Goal: Information Seeking & Learning: Find specific fact

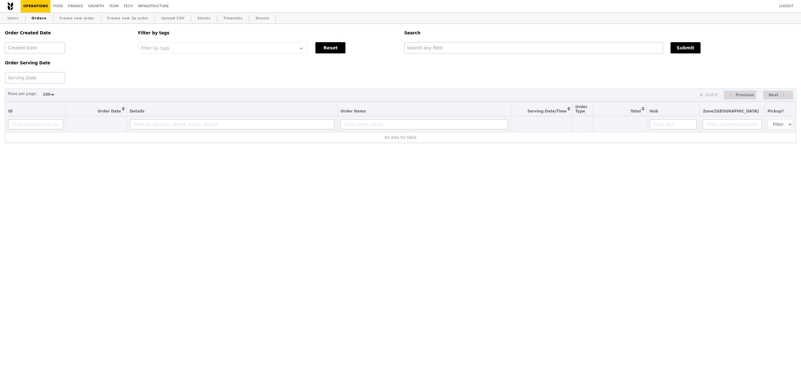
select select "100"
click at [439, 48] on input "text" at bounding box center [533, 47] width 259 height 11
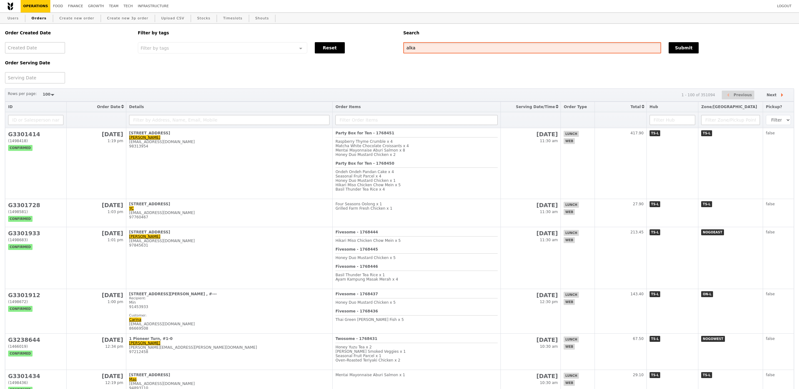
type input "alka"
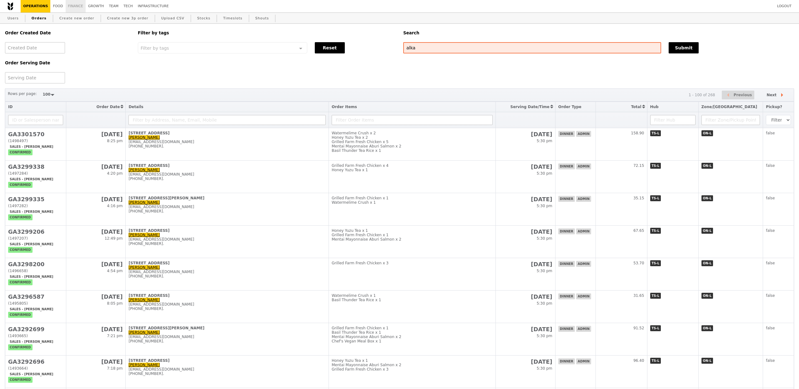
click at [77, 7] on link "Finance" at bounding box center [76, 6] width 20 height 13
click at [160, 128] on th at bounding box center [227, 120] width 203 height 16
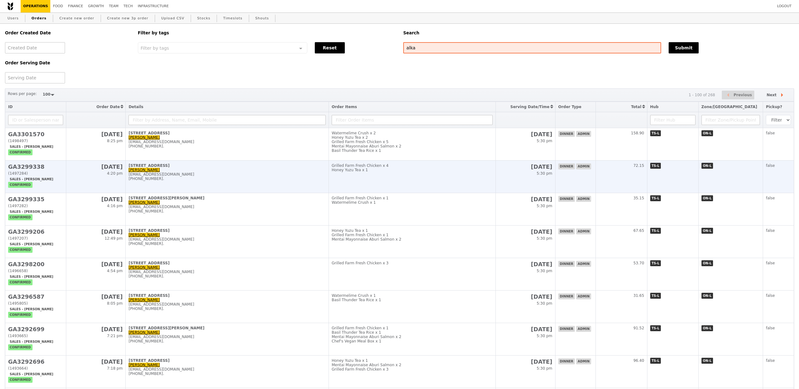
click at [171, 163] on td "[STREET_ADDRESS][PERSON_NAME] [PERSON_NAME] [EMAIL_ADDRESS][DOMAIN_NAME] [PHONE…" at bounding box center [227, 177] width 203 height 33
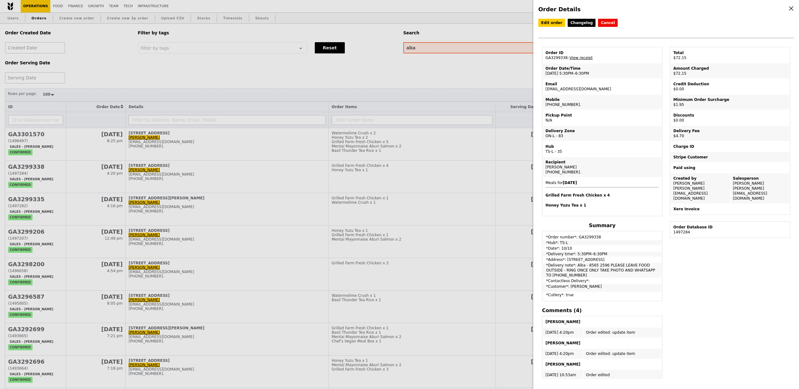
drag, startPoint x: 593, startPoint y: 88, endPoint x: 546, endPoint y: 87, distance: 47.2
click at [546, 87] on td "Email [EMAIL_ADDRESS][DOMAIN_NAME]" at bounding box center [602, 86] width 119 height 15
copy td "[EMAIL_ADDRESS][DOMAIN_NAME]"
click at [287, 22] on div "Order Details Edit order Changelog Cancel Order ID GA3299338 – View receipt Ord…" at bounding box center [399, 194] width 799 height 389
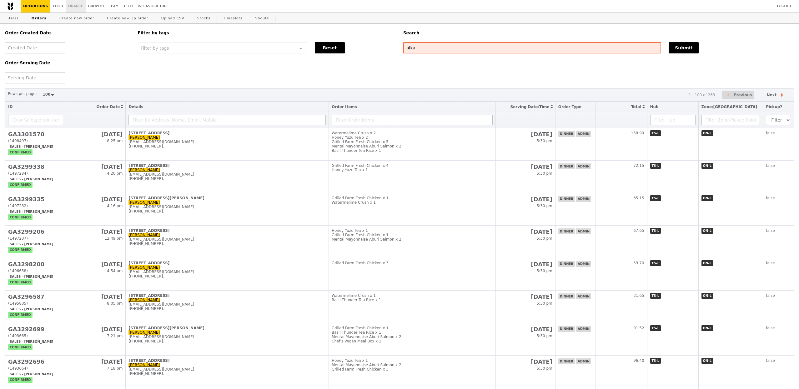
click at [67, 3] on link "Finance" at bounding box center [76, 6] width 20 height 13
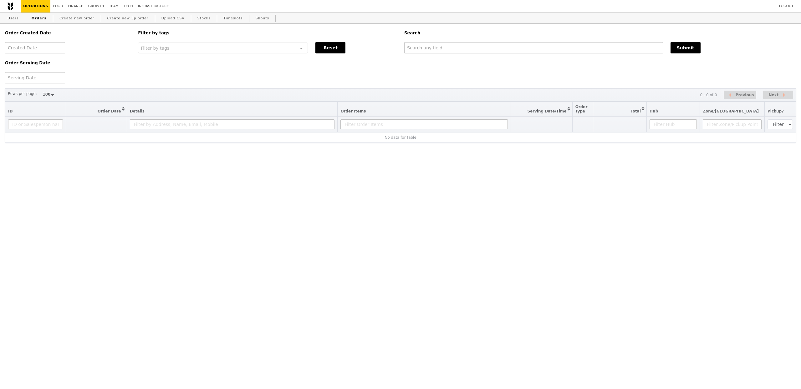
select select "100"
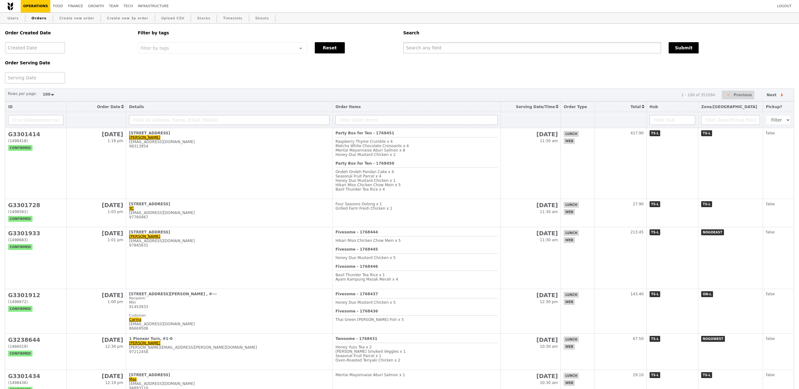
click at [424, 45] on input "text" at bounding box center [532, 47] width 258 height 11
type input "alka"
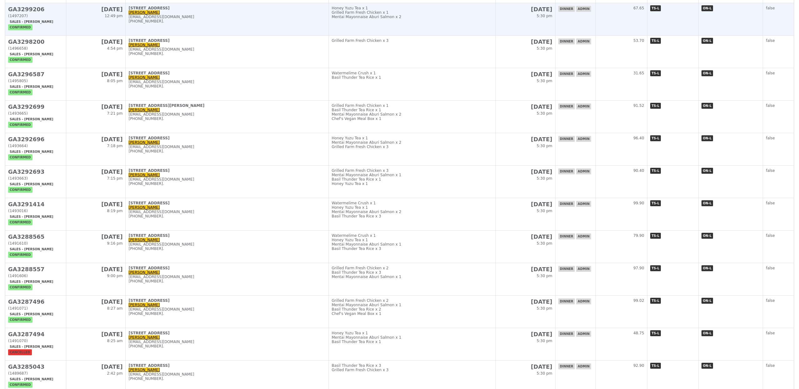
scroll to position [489, 0]
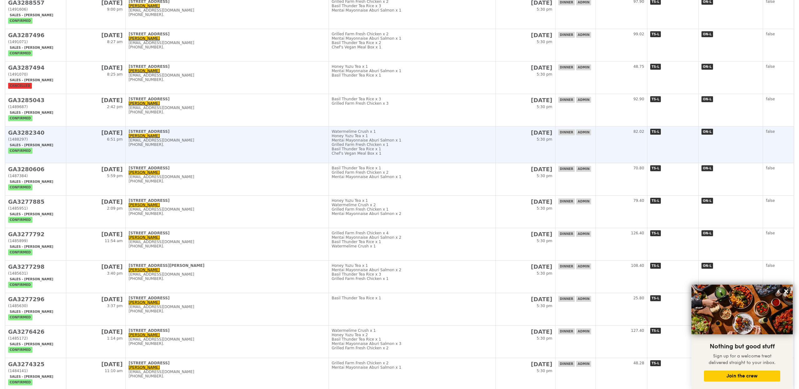
click at [450, 135] on div "Honey Yuzu Tea x 1" at bounding box center [412, 136] width 161 height 4
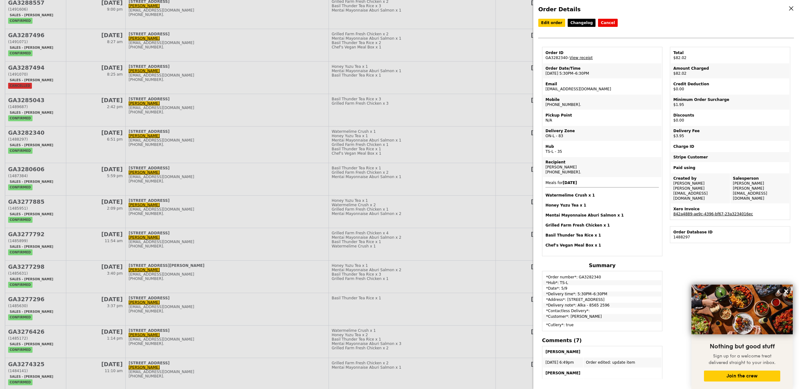
click at [711, 212] on link "842a4889-ae9c-4396-bf67-23a3234016ec" at bounding box center [714, 214] width 80 height 4
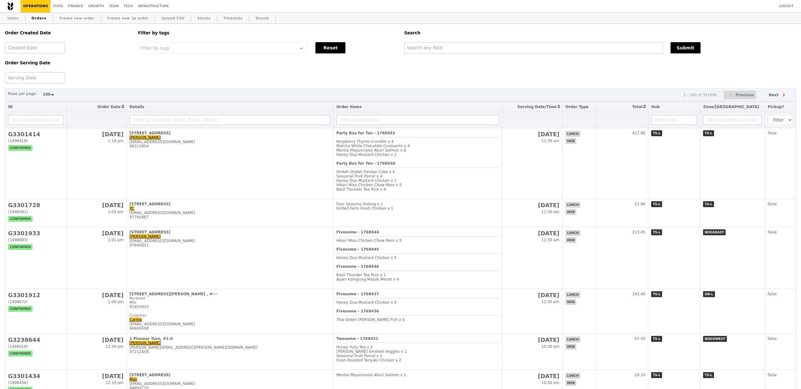
select select "100"
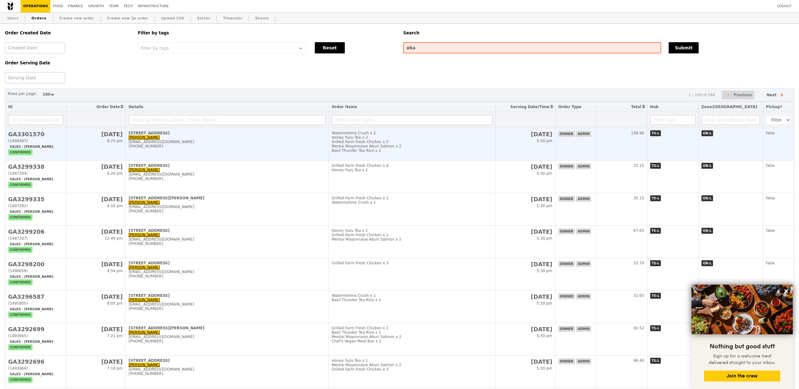
click at [278, 142] on div "[EMAIL_ADDRESS][DOMAIN_NAME]" at bounding box center [227, 142] width 197 height 4
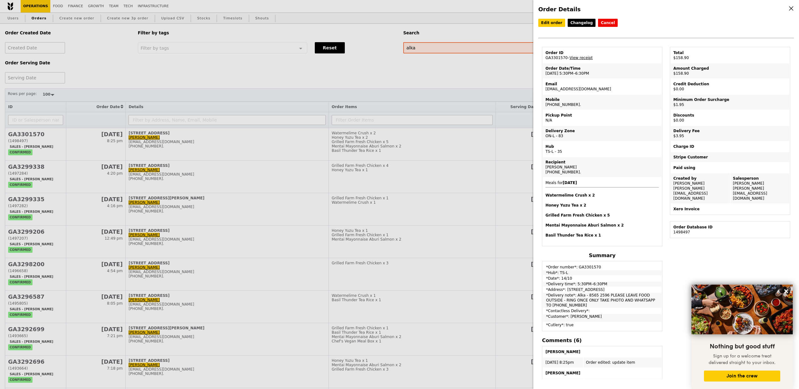
drag, startPoint x: 594, startPoint y: 90, endPoint x: 545, endPoint y: 89, distance: 48.5
click at [545, 89] on td "Email [EMAIL_ADDRESS][DOMAIN_NAME]" at bounding box center [602, 86] width 119 height 15
copy td "[EMAIL_ADDRESS][DOMAIN_NAME]"
click at [434, 49] on div "Order Details Edit order Changelog Cancel Order ID GA3301570 – View receipt Ord…" at bounding box center [399, 194] width 799 height 389
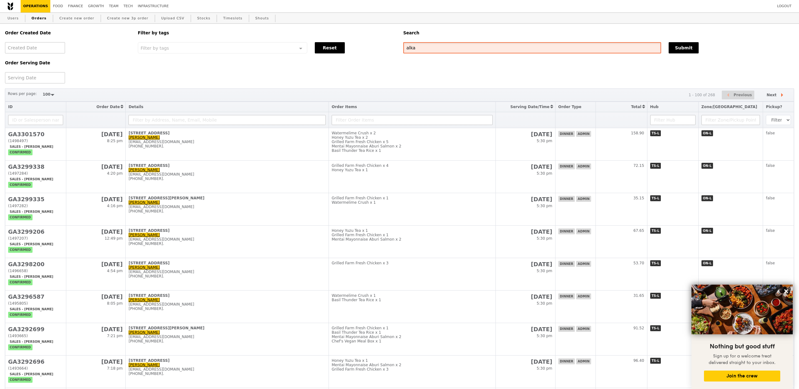
click at [434, 49] on input "alka" at bounding box center [532, 47] width 258 height 11
paste input "@podiumsociety.com"
type input "[EMAIL_ADDRESS][DOMAIN_NAME]"
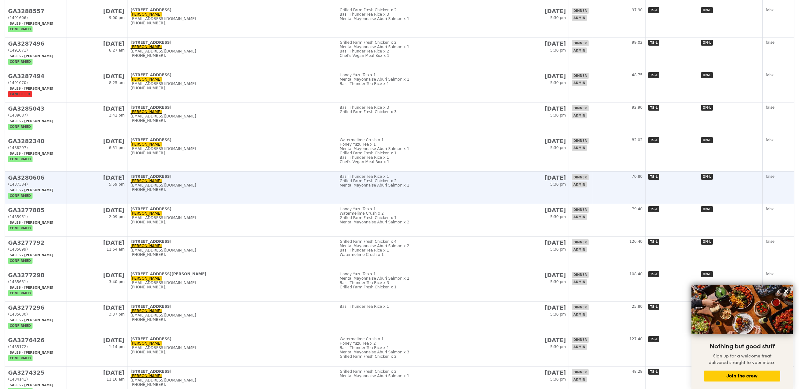
scroll to position [486, 0]
click at [494, 185] on div "Mentai Mayonnaise Aburi Salmon x 1" at bounding box center [422, 185] width 165 height 4
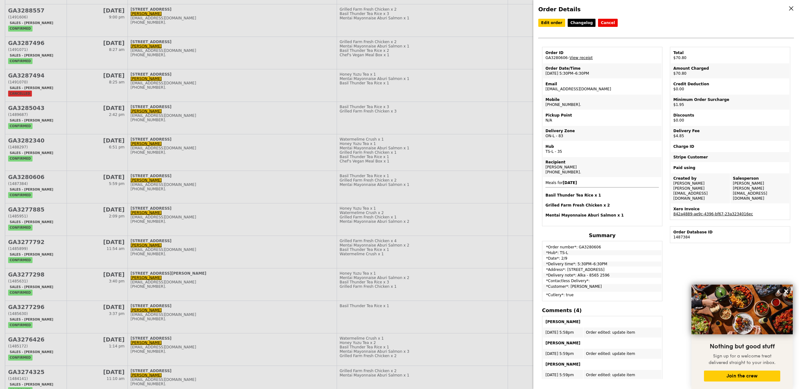
drag, startPoint x: 620, startPoint y: 215, endPoint x: 544, endPoint y: 180, distance: 83.8
click at [544, 180] on td "Meals for 2025-9-2 Basil Thunder Tea Rice x 1 Grilled Farm Fresh Chicken x 2 Me…" at bounding box center [602, 202] width 119 height 48
copy span "Meals for 2025-9-2 Basil Thunder Tea Rice x 1 Grilled Farm Fresh Chicken x 2 Me…"
click at [495, 241] on div "Order Details Edit order Changelog Cancel Order ID GA3280606 – View receipt Ord…" at bounding box center [399, 194] width 799 height 389
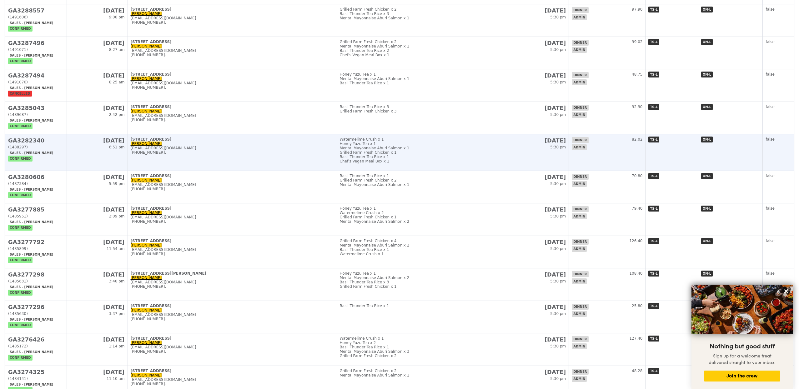
click at [550, 147] on td "5 Sep 5:30 pm" at bounding box center [538, 152] width 61 height 37
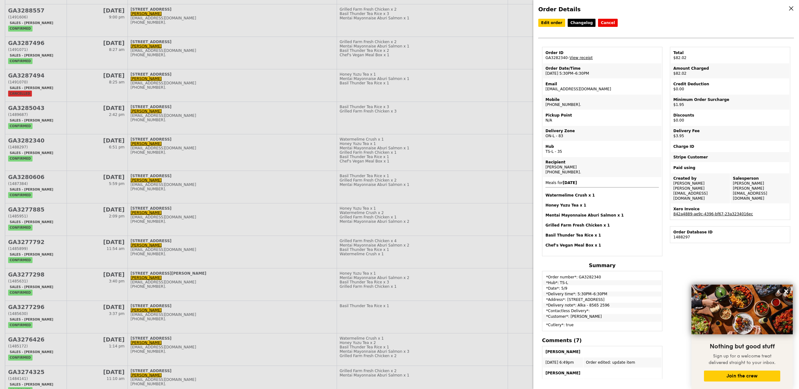
drag, startPoint x: 605, startPoint y: 242, endPoint x: 545, endPoint y: 180, distance: 86.7
click at [545, 180] on td "Meals for 2025-9-5 Watermelime Crush x 1 Honey Yuzu Tea x 1 Mentai Mayonnaise A…" at bounding box center [602, 217] width 119 height 78
copy span "Meals for 2025-9-5 Watermelime Crush x 1 Honey Yuzu Tea x 1 Mentai Mayonnaise A…"
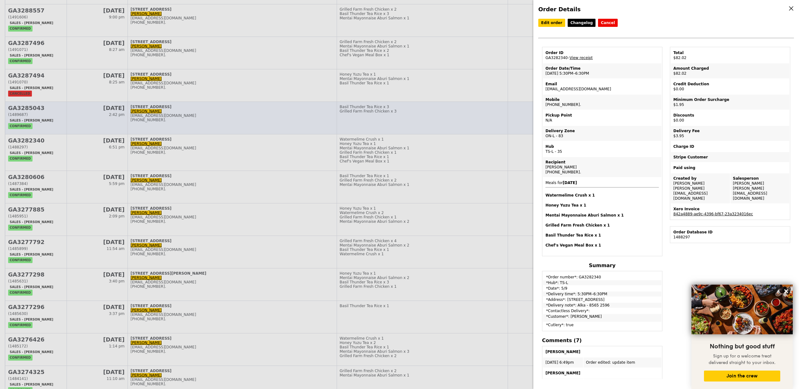
click at [453, 118] on div "Order Details Edit order Changelog Cancel Order ID GA3282340 – View receipt Ord…" at bounding box center [399, 194] width 799 height 389
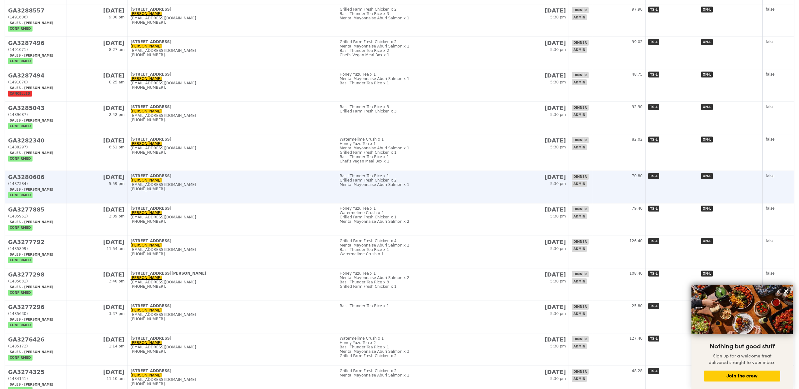
click at [487, 175] on div "Basil Thunder Tea Rice x 1" at bounding box center [422, 176] width 165 height 4
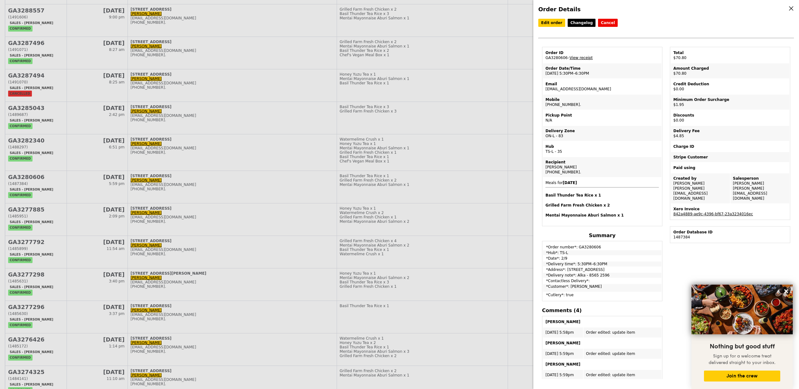
click at [582, 57] on link "View receipt" at bounding box center [581, 58] width 23 height 4
click at [552, 58] on td "Order ID GA3280606 – View receipt" at bounding box center [602, 55] width 119 height 15
copy td "GA3280606"
click at [438, 174] on div "Order Details Edit order Changelog Cancel Order ID GA3280606 – View receipt Ord…" at bounding box center [399, 194] width 799 height 389
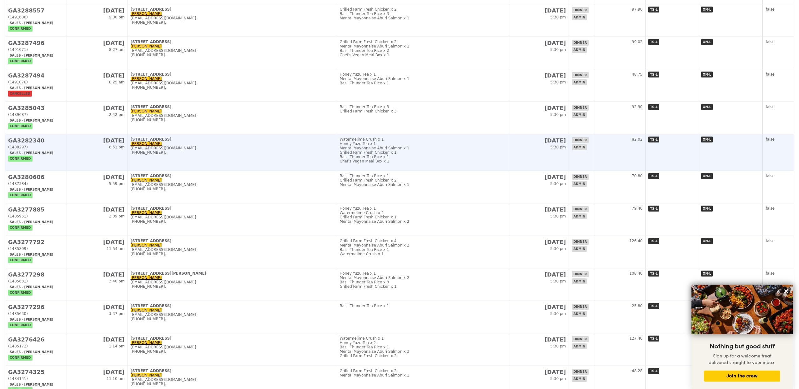
click at [501, 150] on div "Grilled Farm Fresh Chicken x 1" at bounding box center [422, 152] width 165 height 4
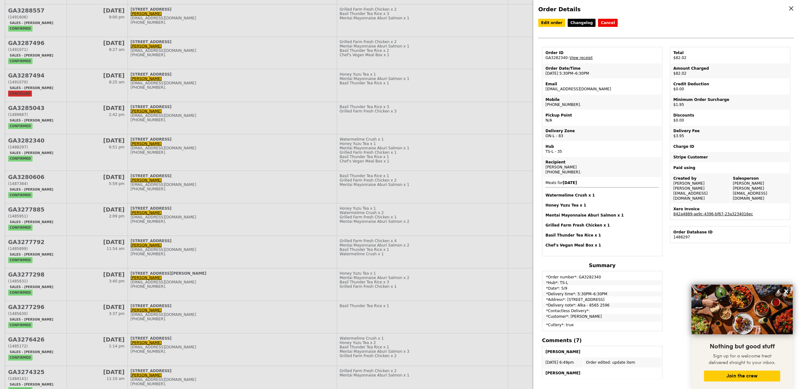
click at [557, 58] on td "Order ID GA3282340 – View receipt" at bounding box center [602, 55] width 119 height 15
copy td "GA3282340"
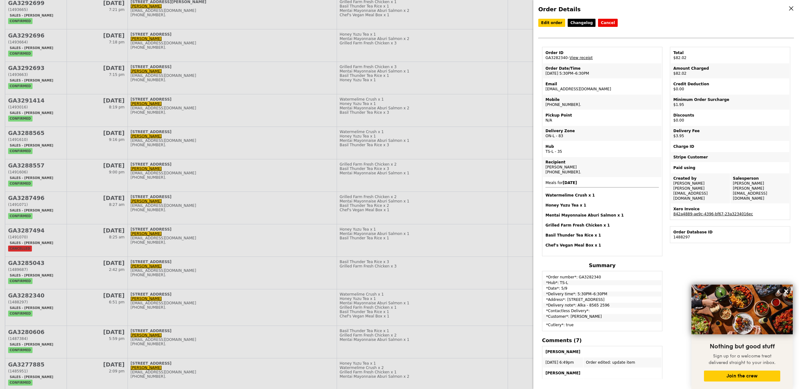
scroll to position [330, 0]
drag, startPoint x: 686, startPoint y: 57, endPoint x: 670, endPoint y: 57, distance: 16.3
click at [670, 57] on table "Total $82.02 Amount Charged $82.02 Credit Deduction $0.00 Minimum Order Surchar…" at bounding box center [730, 133] width 120 height 173
click at [333, 170] on div "Order Details Edit order Changelog Cancel Order ID GA3282340 – View receipt Ord…" at bounding box center [399, 194] width 799 height 389
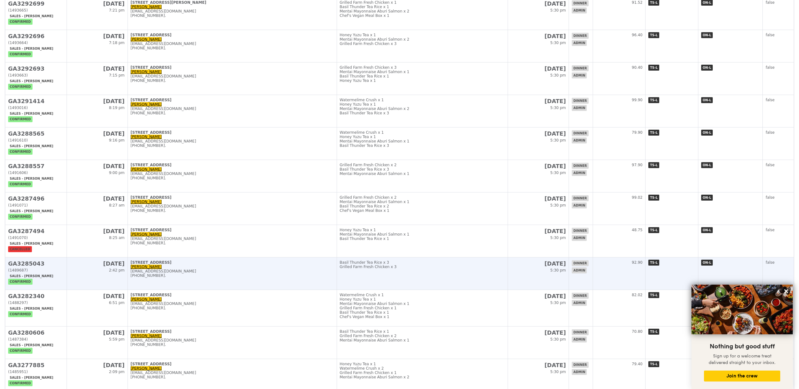
click at [492, 271] on td "Basil Thunder Tea Rice x 3 Grilled Farm Fresh Chicken x 3" at bounding box center [422, 274] width 171 height 33
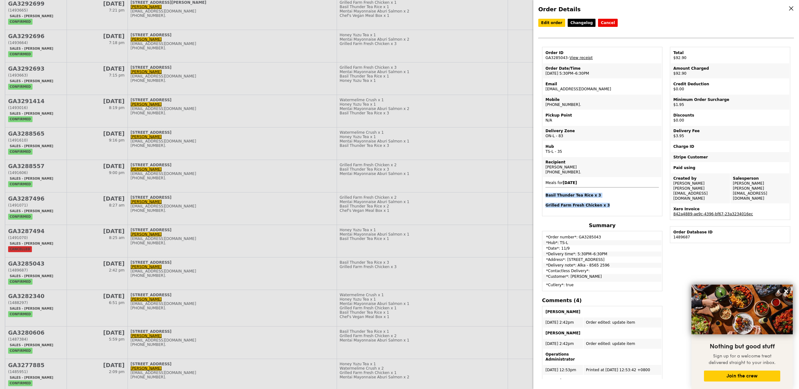
drag, startPoint x: 607, startPoint y: 205, endPoint x: 545, endPoint y: 194, distance: 63.2
click at [545, 194] on td "Meals for 2025-9-11 Basil Thunder Tea Rice x 3 Grilled Farm Fresh Chicken x 3" at bounding box center [602, 197] width 119 height 38
copy span "Basil Thunder Tea Rice x 3 Grilled Farm Fresh Chicken x 3"
click at [560, 59] on td "Order ID GA3285043 – View receipt" at bounding box center [602, 55] width 119 height 15
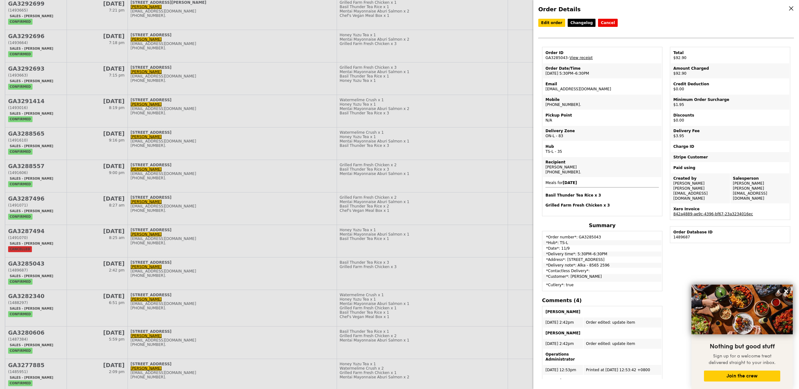
copy td "GA3285043"
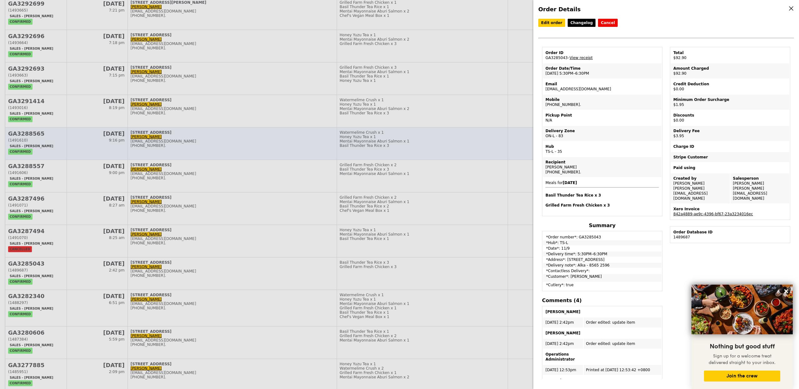
click at [406, 159] on div "Order Details Edit order Changelog Cancel Order ID GA3285043 – View receipt Ord…" at bounding box center [399, 194] width 799 height 389
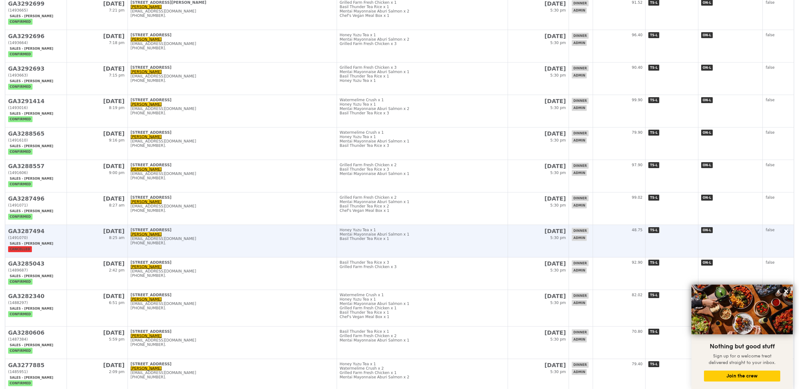
click at [524, 239] on td "17 Sep 5:30 pm" at bounding box center [538, 241] width 61 height 33
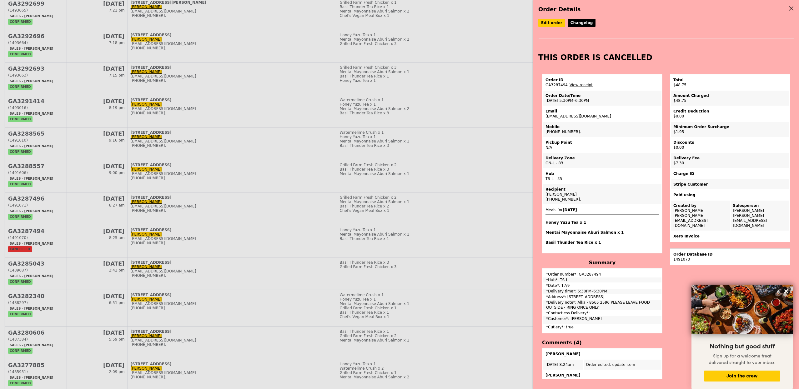
click at [422, 215] on div "Order Details Edit order Changelog THIS ORDER IS CANCELLED Order ID GA3287494 –…" at bounding box center [399, 194] width 799 height 389
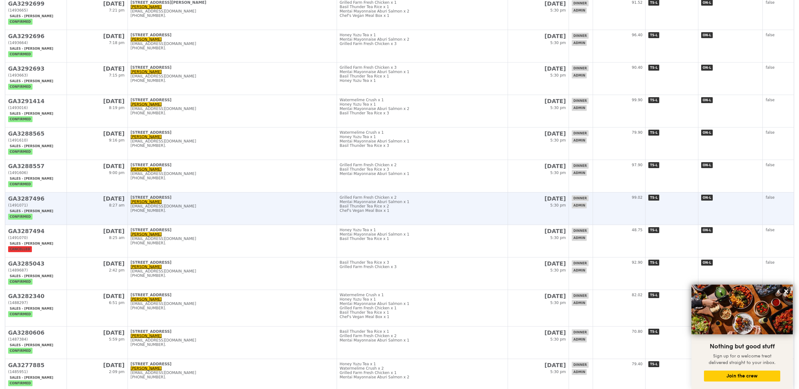
click at [422, 212] on div "Chef's Vegan Meal Box x 1" at bounding box center [422, 211] width 165 height 4
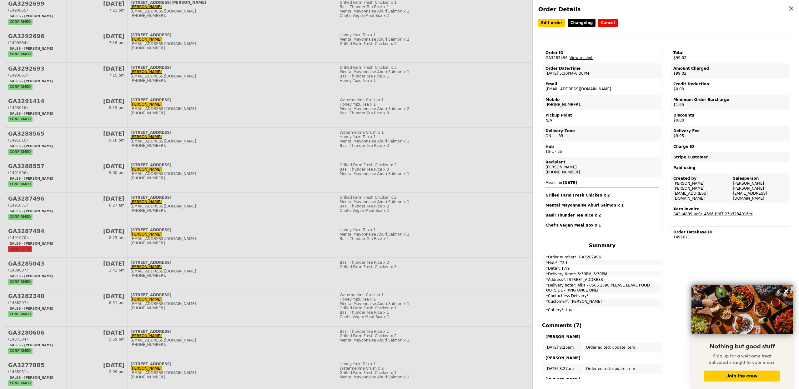
click at [562, 56] on td "Order ID GA3287496 – View receipt" at bounding box center [602, 55] width 119 height 15
copy td "GA3287496"
click at [584, 209] on span "Meals for 2025-9-17 Grilled Farm Fresh Chicken x 2 Mentai Mayonnaise Aburi Salm…" at bounding box center [603, 204] width 114 height 47
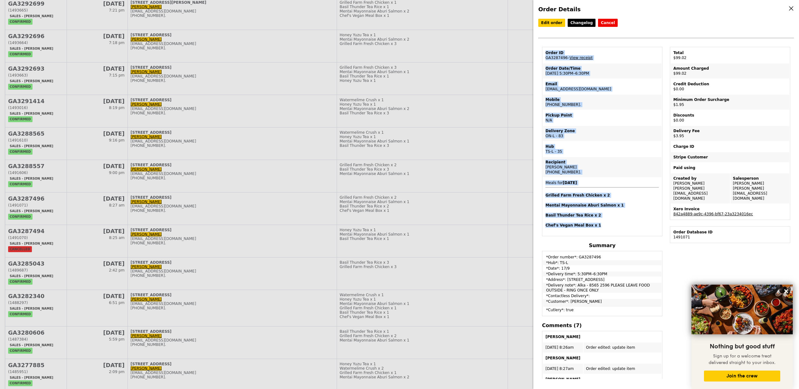
drag, startPoint x: 599, startPoint y: 222, endPoint x: 542, endPoint y: 196, distance: 62.8
click at [542, 196] on div "Order ID GA3287496 – View receipt Order Date/Time 17/9 – 5:30PM–6:30PM Email al…" at bounding box center [603, 298] width 128 height 503
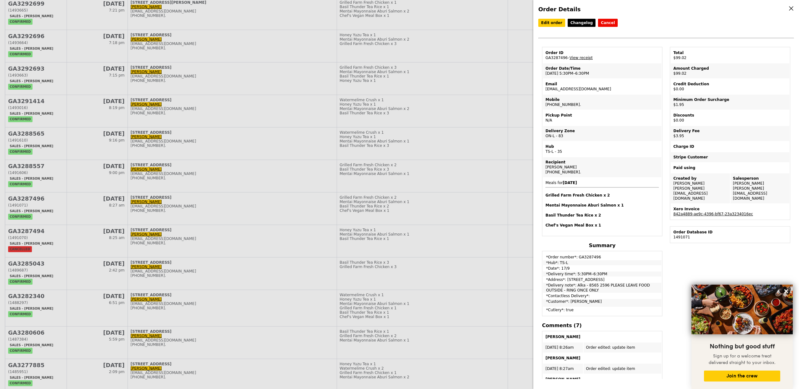
click at [546, 196] on h4 "Grilled Farm Fresh Chicken x 2" at bounding box center [603, 195] width 114 height 5
drag, startPoint x: 546, startPoint y: 196, endPoint x: 600, endPoint y: 223, distance: 60.3
click at [600, 223] on span "Meals for 2025-9-17 Grilled Farm Fresh Chicken x 2 Mentai Mayonnaise Aburi Salm…" at bounding box center [603, 204] width 114 height 47
copy span "Grilled Farm Fresh Chicken x 2 Mentai Mayonnaise Aburi Salmon x 1 Basil Thunder…"
click at [429, 155] on div "Order Details Edit order Changelog Cancel Order ID GA3287496 – View receipt Ord…" at bounding box center [399, 194] width 799 height 389
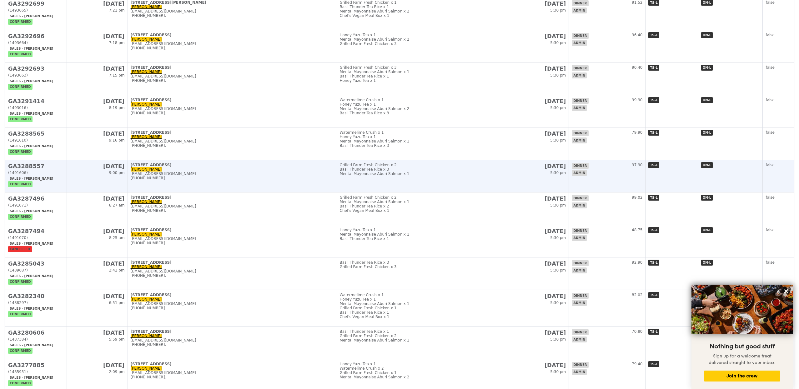
click at [446, 165] on div "Grilled Farm Fresh Chicken x 2" at bounding box center [422, 165] width 165 height 4
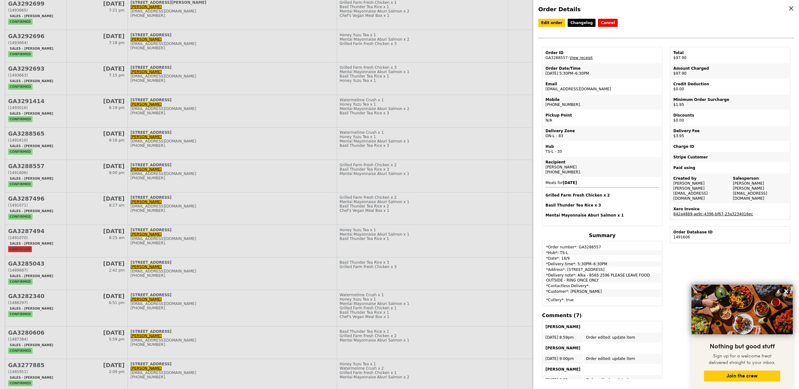
click at [558, 59] on td "Order ID GA3288557 – View receipt" at bounding box center [602, 55] width 119 height 15
copy td "GA3288557"
click at [592, 278] on td "*Delivery note*: Alka - 8565 2596 PLEASE LEAVE FOOD OUTSIDE - RING ONCE ONLY" at bounding box center [602, 278] width 119 height 10
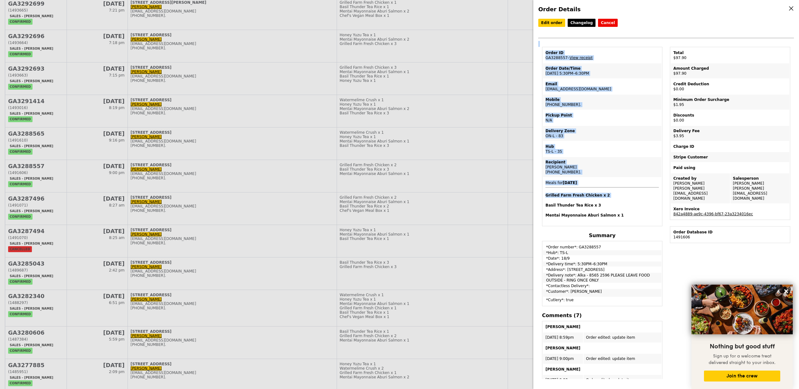
drag, startPoint x: 622, startPoint y: 210, endPoint x: 537, endPoint y: 198, distance: 86.2
click at [537, 198] on div "Order Details Edit order Changelog Cancel Order ID GA3288557 – View receipt Ord…" at bounding box center [667, 194] width 266 height 389
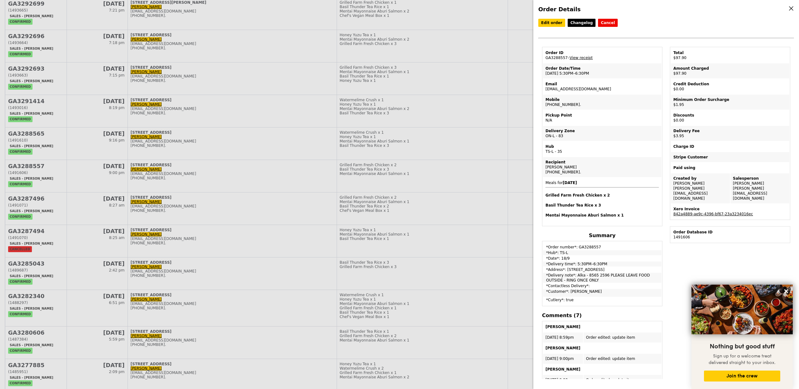
click at [545, 192] on td "Meals for 2025-9-18 Grilled Farm Fresh Chicken x 2 Basil Thunder Tea Rice x 3 M…" at bounding box center [602, 202] width 119 height 48
drag, startPoint x: 546, startPoint y: 193, endPoint x: 632, endPoint y: 212, distance: 88.2
click at [632, 212] on span "Meals for 2025-9-18 Grilled Farm Fresh Chicken x 2 Basil Thunder Tea Rice x 3 M…" at bounding box center [603, 199] width 114 height 37
click at [354, 170] on div "Order Details Edit order Changelog Cancel Order ID GA3288557 – View receipt Ord…" at bounding box center [399, 194] width 799 height 389
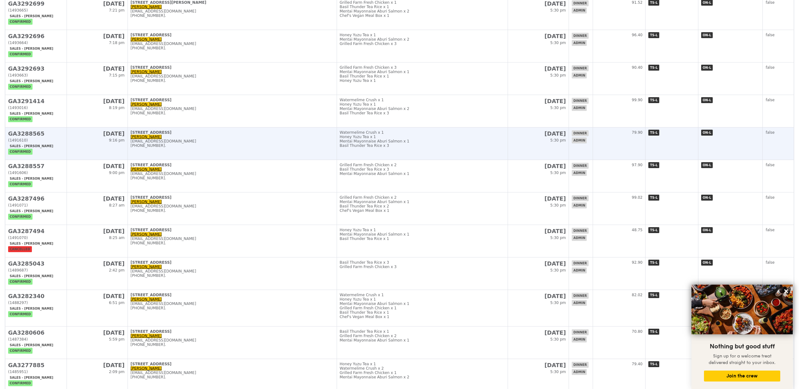
click at [423, 145] on div "Basil Thunder Tea Rice x 3" at bounding box center [422, 146] width 165 height 4
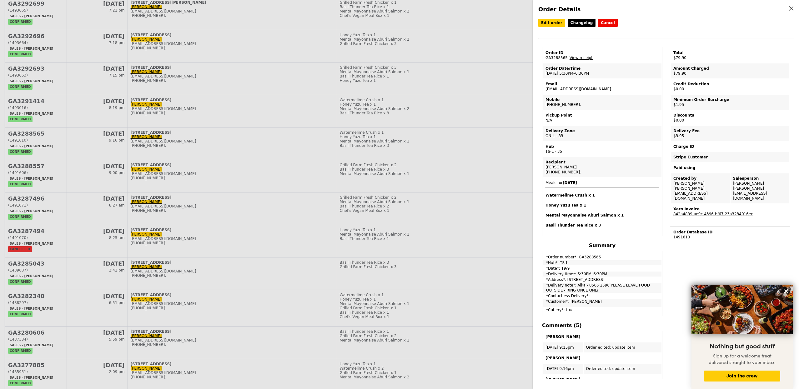
click at [563, 57] on td "Order ID GA3288565 – View receipt" at bounding box center [602, 55] width 119 height 15
click at [603, 223] on h4 "Basil Thunder Tea Rice x 3" at bounding box center [603, 225] width 114 height 5
drag, startPoint x: 600, startPoint y: 224, endPoint x: 546, endPoint y: 198, distance: 60.6
click at [546, 198] on span "Meals for 2025-9-19 Watermelime Crush x 1 Honey Yuzu Tea x 1 Mentai Mayonnaise …" at bounding box center [603, 204] width 114 height 47
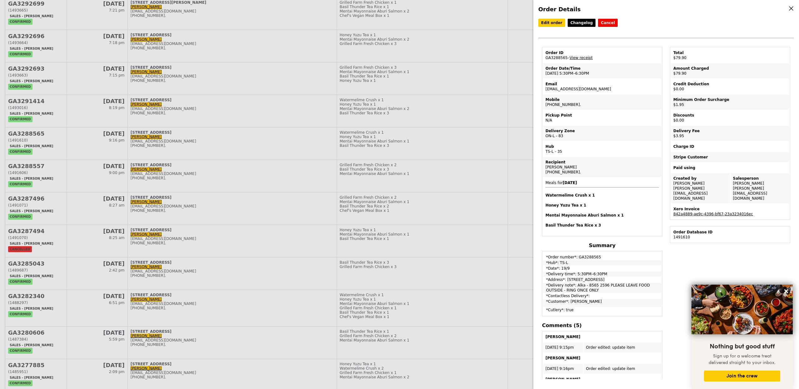
click at [430, 134] on div "Order Details Edit order Changelog Cancel Order ID GA3288565 – View receipt Ord…" at bounding box center [399, 194] width 799 height 389
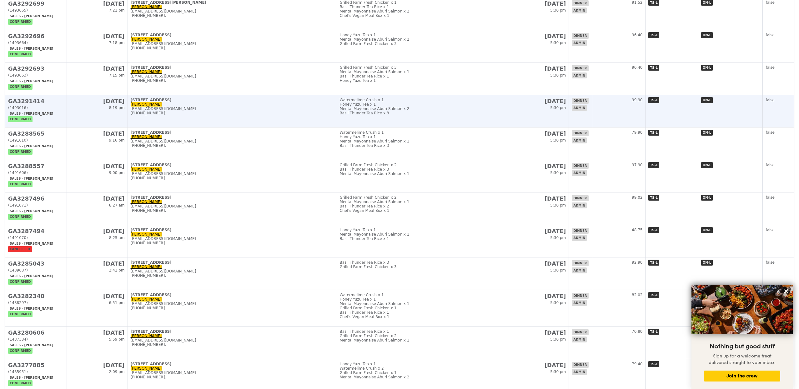
click at [438, 107] on div "Mentai Mayonnaise Aburi Salmon x 2" at bounding box center [422, 109] width 165 height 4
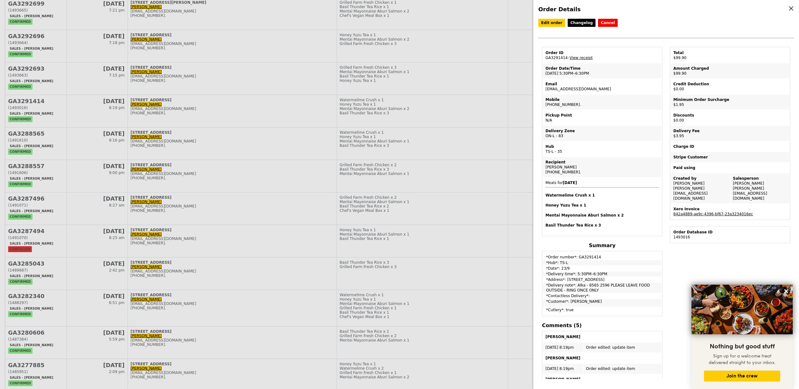
click at [552, 57] on td "Order ID GA3291414 – View receipt" at bounding box center [602, 55] width 119 height 15
drag, startPoint x: 600, startPoint y: 227, endPoint x: 545, endPoint y: 195, distance: 63.3
click at [545, 195] on td "Meals for 2025-9-23 Watermelime Crush x 1 Honey Yuzu Tea x 1 Mentai Mayonnaise …" at bounding box center [602, 207] width 119 height 58
click at [369, 176] on div "Order Details Edit order Changelog Cancel Order ID GA3291414 – View receipt Ord…" at bounding box center [399, 194] width 799 height 389
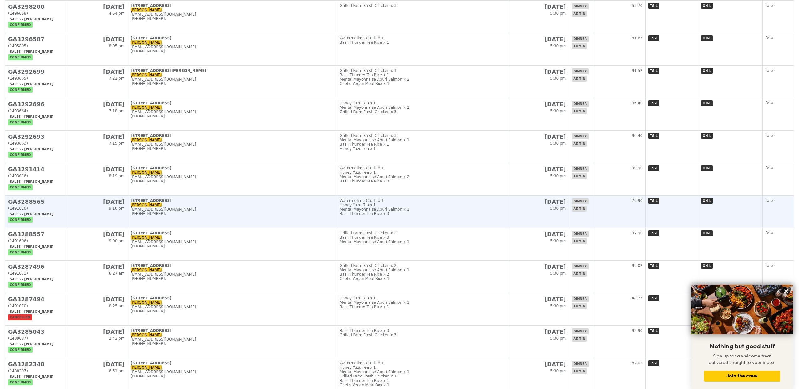
scroll to position [261, 0]
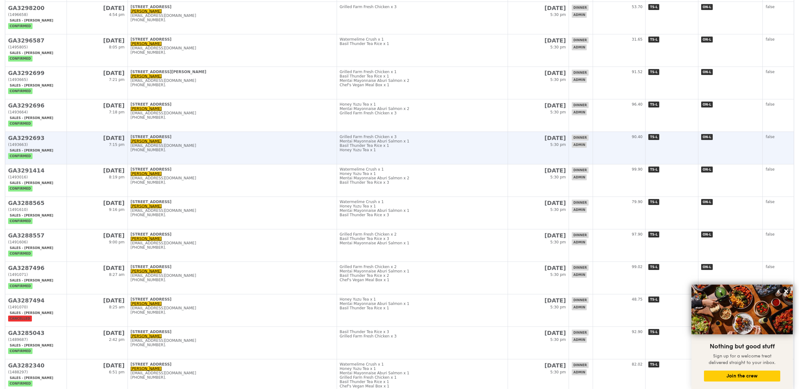
click at [431, 148] on div "Honey Yuzu Tea x 1" at bounding box center [422, 150] width 165 height 4
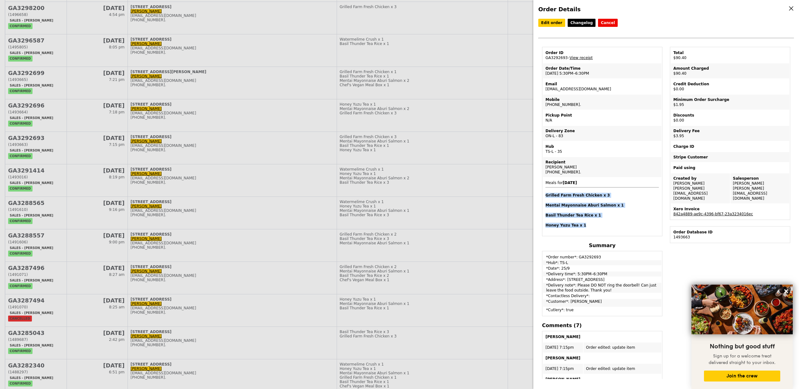
drag, startPoint x: 593, startPoint y: 230, endPoint x: 581, endPoint y: 224, distance: 13.3
click at [581, 224] on td "Meals for 2025-9-25 Grilled Farm Fresh Chicken x 3 Mentai Mayonnaise Aburi Salm…" at bounding box center [602, 207] width 119 height 58
click at [560, 57] on td "Order ID GA3292693 – View receipt" at bounding box center [602, 55] width 119 height 15
click at [427, 152] on div "Order Details Edit order Changelog Cancel Order ID GA3292693 – View receipt Ord…" at bounding box center [399, 194] width 799 height 389
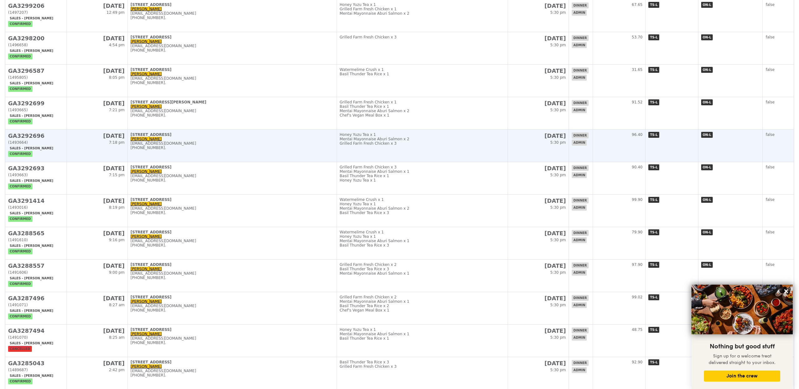
scroll to position [230, 0]
click at [438, 151] on td "Honey Yuzu Tea x 1 Mentai Mayonnaise Aburi Salmon x 2 Grilled Farm Fresh Chicke…" at bounding box center [422, 146] width 171 height 33
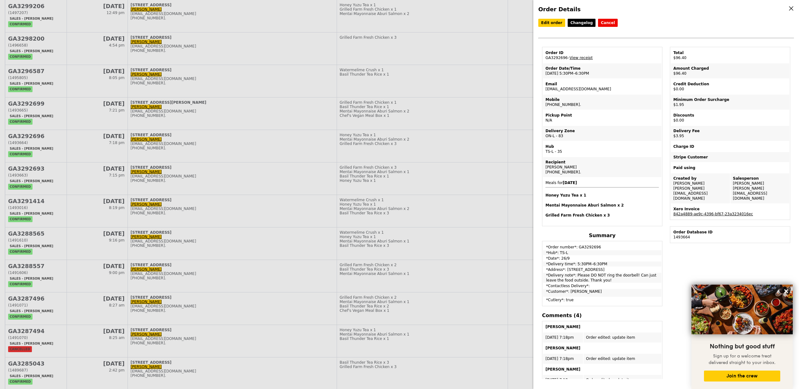
click at [560, 57] on td "Order ID GA3292696 – View receipt" at bounding box center [602, 55] width 119 height 15
click at [606, 202] on span "Meals for 2025-9-26 Honey Yuzu Tea x 1 Mentai Mayonnaise Aburi Salmon x 2 Grill…" at bounding box center [603, 199] width 114 height 37
drag, startPoint x: 610, startPoint y: 218, endPoint x: 623, endPoint y: 217, distance: 13.2
click at [623, 217] on td "Meals for 2025-9-26 Honey Yuzu Tea x 1 Mentai Mayonnaise Aburi Salmon x 2 Grill…" at bounding box center [602, 202] width 119 height 48
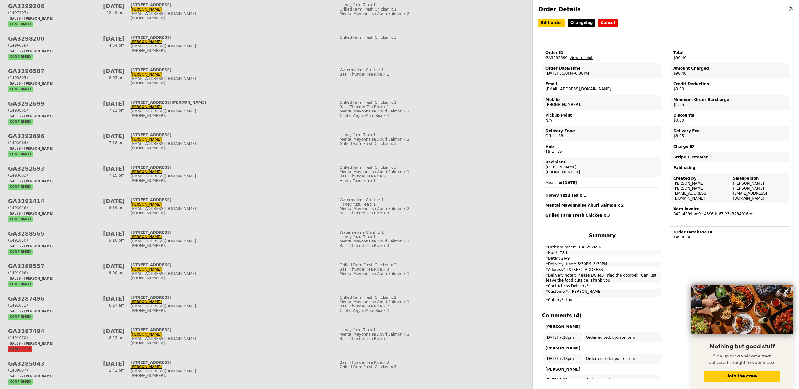
click at [610, 213] on h4 "Grilled Farm Fresh Chicken x 3" at bounding box center [603, 215] width 114 height 5
drag, startPoint x: 610, startPoint y: 213, endPoint x: 546, endPoint y: 199, distance: 65.6
click at [546, 199] on span "Meals for 2025-9-26 Honey Yuzu Tea x 1 Mentai Mayonnaise Aburi Salmon x 2 Grill…" at bounding box center [603, 199] width 114 height 37
click at [390, 185] on div "Order Details Edit order Changelog Cancel Order ID GA3292696 – View receipt Ord…" at bounding box center [399, 194] width 799 height 389
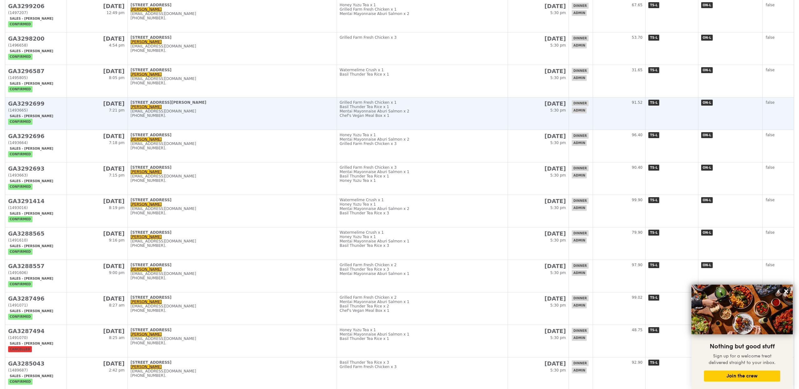
click at [457, 119] on td "Grilled Farm Fresh Chicken x 1 Basil Thunder Tea Rice x 1 Mentai Mayonnaise Abu…" at bounding box center [422, 114] width 171 height 33
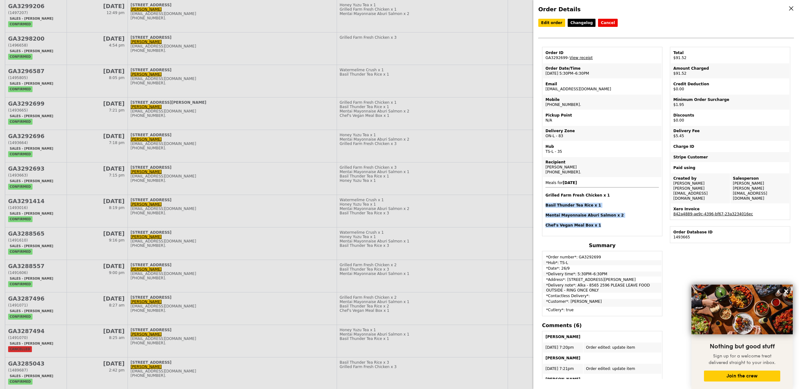
drag, startPoint x: 603, startPoint y: 225, endPoint x: 544, endPoint y: 197, distance: 65.2
click at [544, 197] on td "Meals for 2025-9-26 Grilled Farm Fresh Chicken x 1 Basil Thunder Tea Rice x 1 M…" at bounding box center [602, 207] width 119 height 58
click at [558, 58] on td "Order ID GA3292699 – View receipt" at bounding box center [602, 55] width 119 height 15
click at [688, 212] on link "842a4889-ae9c-4396-bf67-23a3234016ec" at bounding box center [714, 214] width 80 height 4
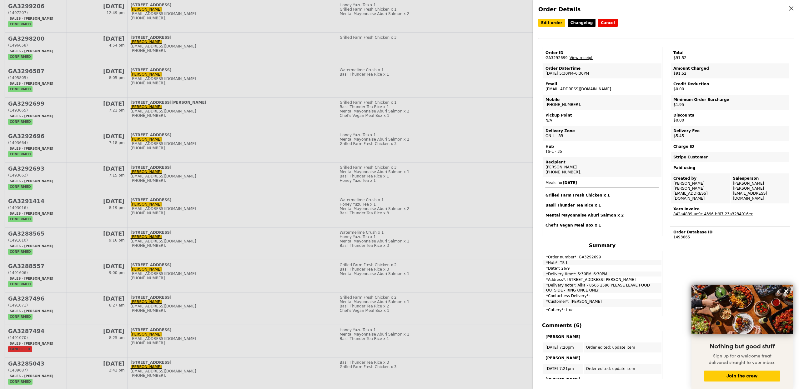
click at [379, 125] on div "Order Details Edit order Changelog Cancel Order ID GA3292699 – View receipt Ord…" at bounding box center [399, 194] width 799 height 389
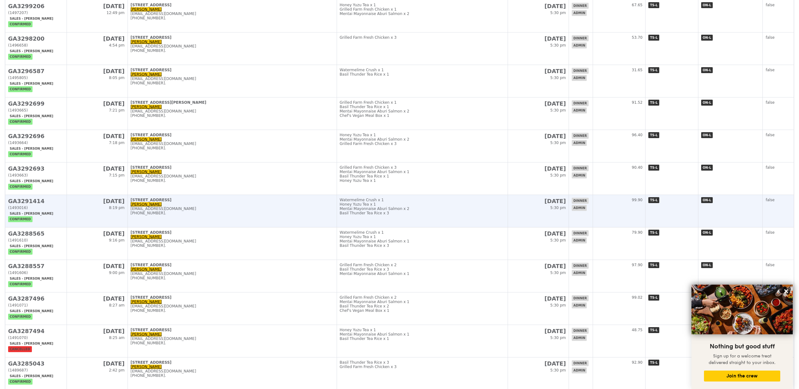
scroll to position [221, 0]
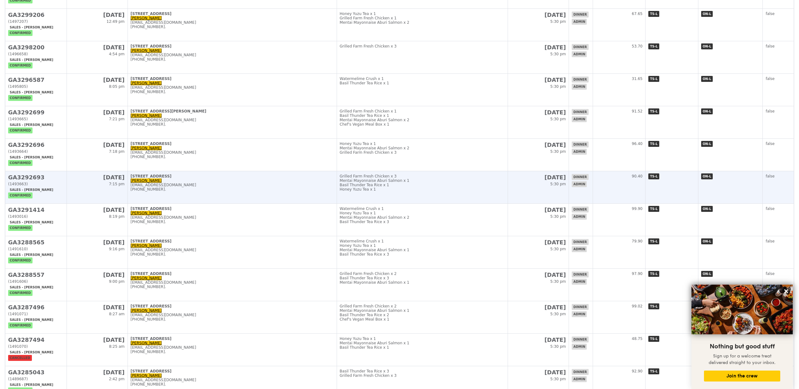
click at [464, 194] on td "Grilled Farm Fresh Chicken x 3 Mentai Mayonnaise Aburi Salmon x 1 Basil Thunder…" at bounding box center [422, 187] width 171 height 33
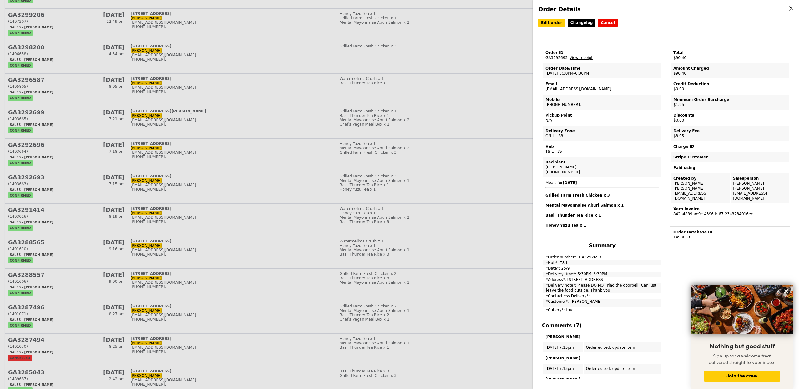
click at [453, 163] on div "Order Details Edit order Changelog Cancel Order ID GA3292693 – View receipt Ord…" at bounding box center [399, 194] width 799 height 389
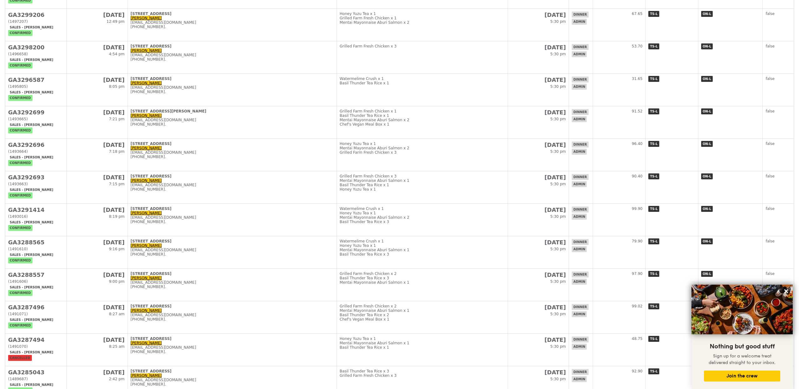
click at [453, 163] on td "Honey Yuzu Tea x 1 Mentai Mayonnaise Aburi Salmon x 2 Grilled Farm Fresh Chicke…" at bounding box center [422, 155] width 171 height 33
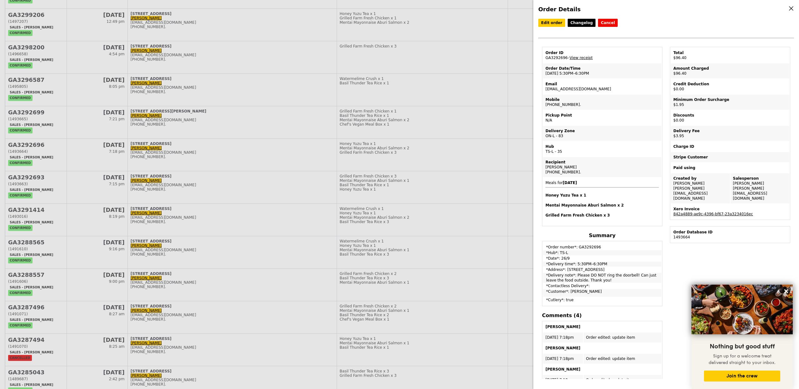
click at [443, 205] on div "Order Details Edit order Changelog Cancel Order ID GA3292696 – View receipt Ord…" at bounding box center [399, 194] width 799 height 389
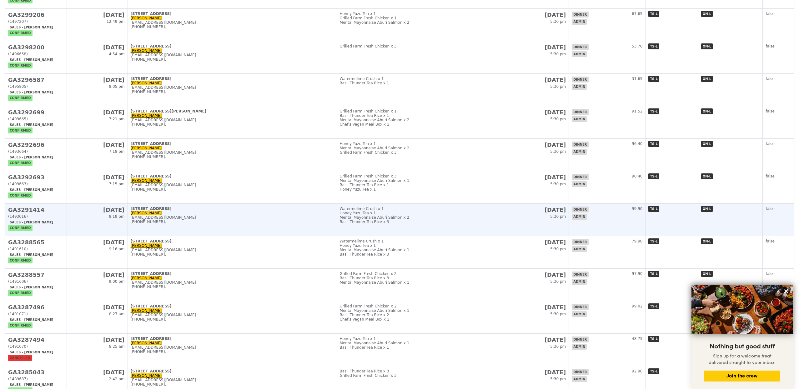
click at [441, 223] on div "Basil Thunder Tea Rice x 3" at bounding box center [422, 222] width 165 height 4
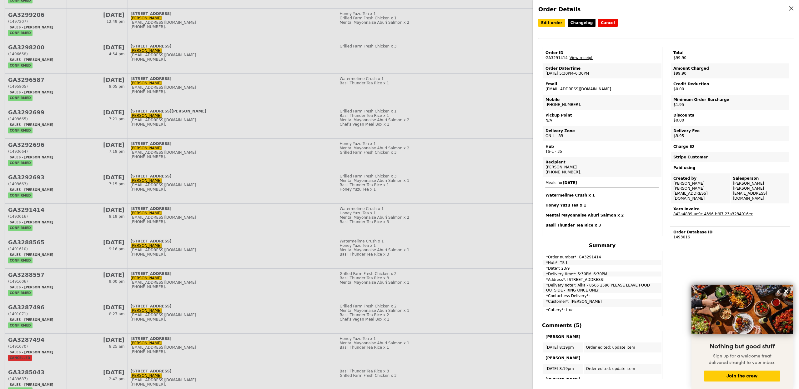
click at [441, 251] on div "Order Details Edit order Changelog Cancel Order ID GA3291414 – View receipt Ord…" at bounding box center [399, 194] width 799 height 389
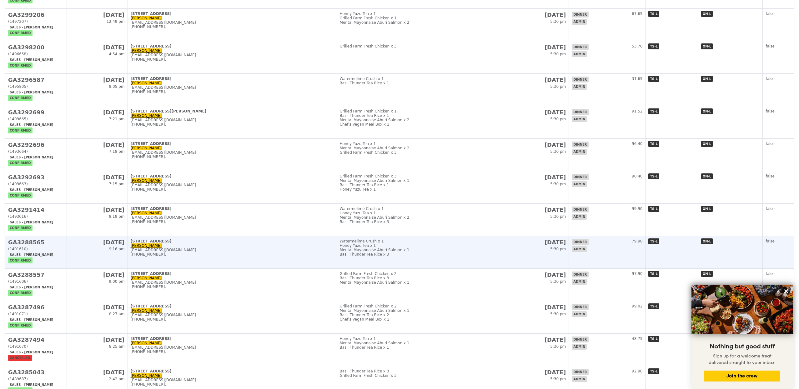
click at [441, 250] on div "Mentai Mayonnaise Aburi Salmon x 1" at bounding box center [422, 250] width 165 height 4
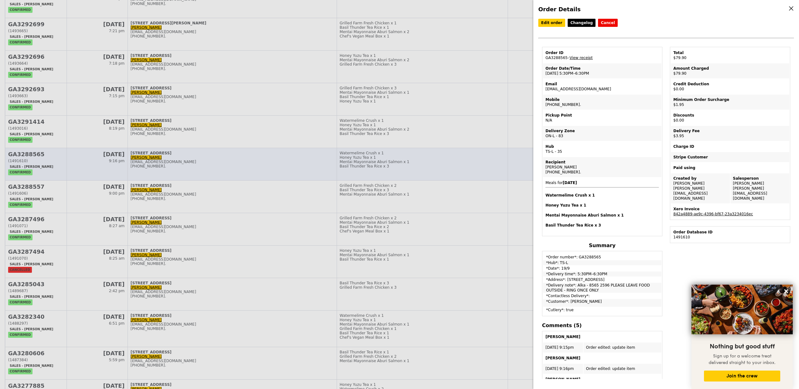
scroll to position [318, 0]
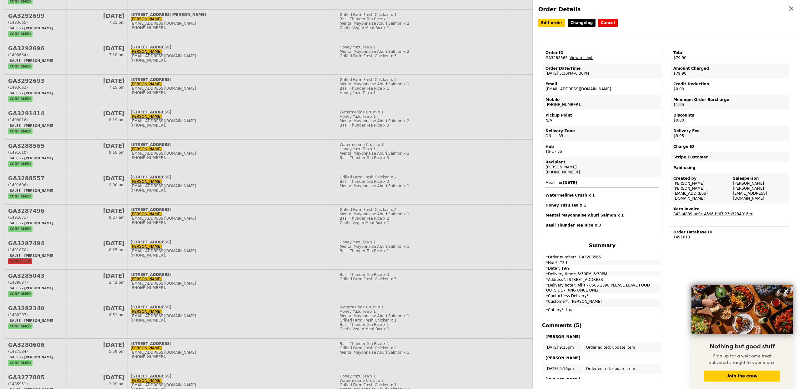
click at [452, 236] on div "Order Details Edit order Changelog Cancel Order ID GA3288565 – View receipt Ord…" at bounding box center [399, 194] width 799 height 389
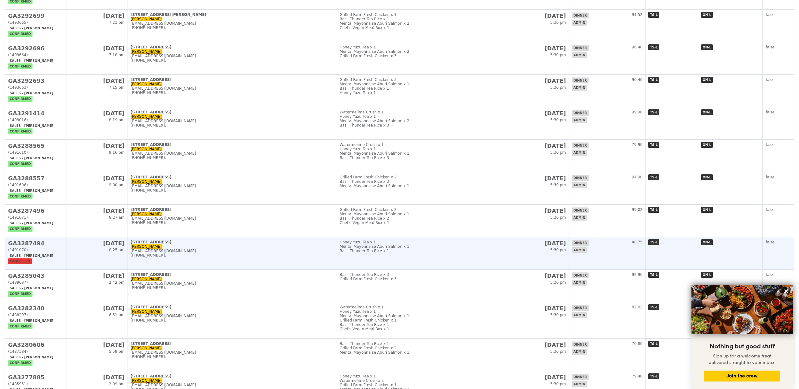
click at [443, 258] on td "Honey Yuzu Tea x 1 Mentai Mayonnaise Aburi Salmon x 1 Basil Thunder Tea Rice x 1" at bounding box center [422, 253] width 171 height 33
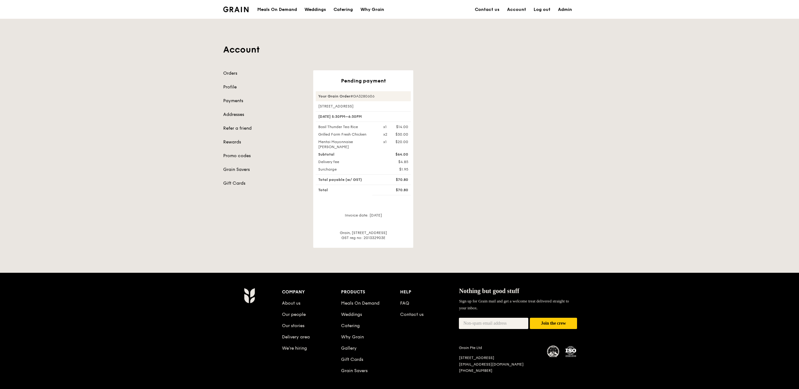
drag, startPoint x: 395, startPoint y: 180, endPoint x: 408, endPoint y: 179, distance: 13.2
click at [408, 180] on div "$70.80" at bounding box center [396, 179] width 33 height 5
copy div "$70.80"
